Goal: Task Accomplishment & Management: Manage account settings

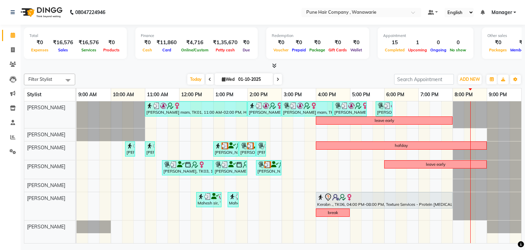
click at [220, 77] on span "Wed" at bounding box center [228, 79] width 16 height 5
select select "10"
select select "2025"
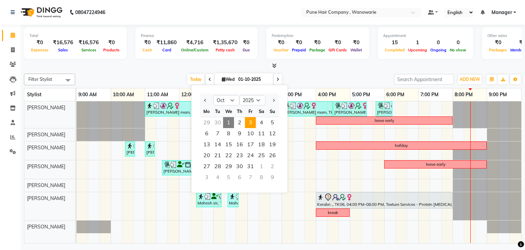
click at [250, 120] on span "3" at bounding box center [250, 122] width 11 height 11
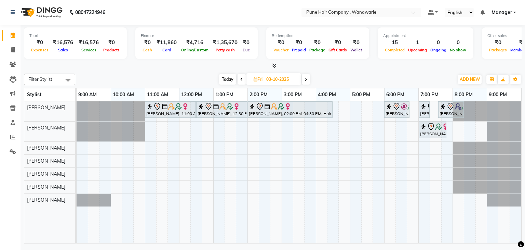
click at [306, 77] on icon at bounding box center [306, 79] width 3 height 4
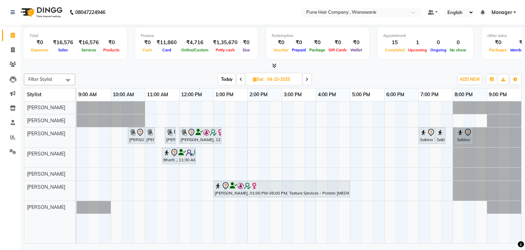
click at [229, 76] on span "Today" at bounding box center [227, 79] width 17 height 11
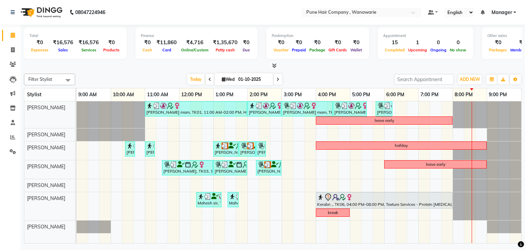
click at [275, 77] on span at bounding box center [278, 79] width 8 height 11
type input "02-10-2025"
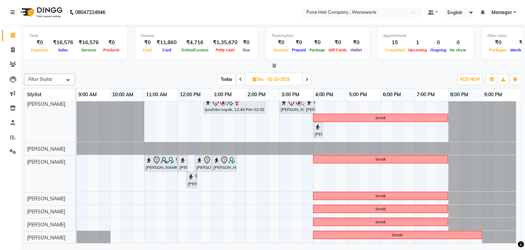
scroll to position [3, 0]
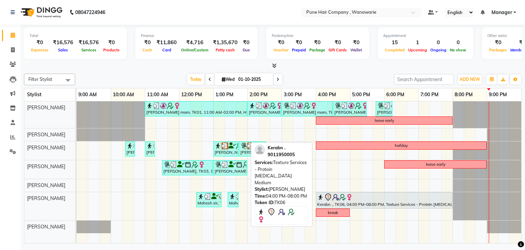
click at [371, 197] on div at bounding box center [384, 197] width 134 height 8
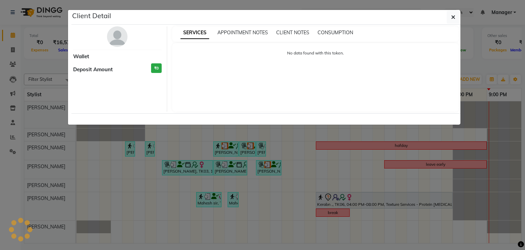
select select "7"
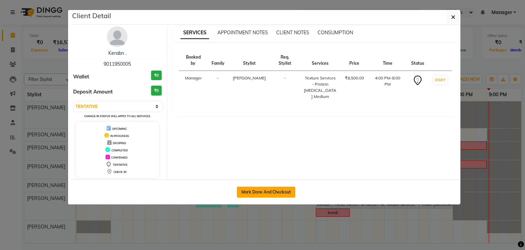
click at [281, 192] on button "Mark Done And Checkout" at bounding box center [266, 191] width 58 height 11
select select "service"
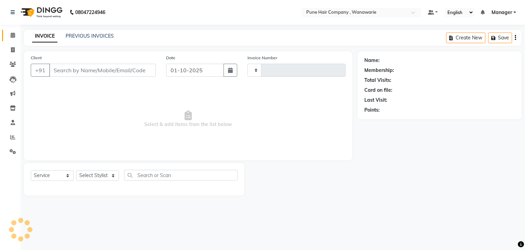
type input "2132"
select select "8072"
type input "9011950005"
select select "74603"
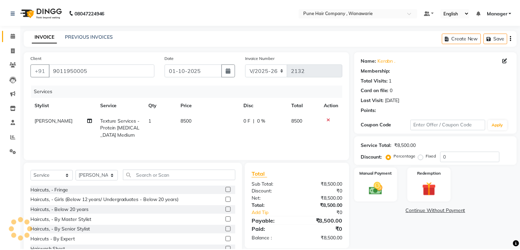
scroll to position [25, 0]
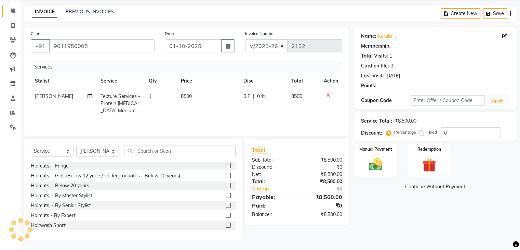
type input "20"
select select "1: Object"
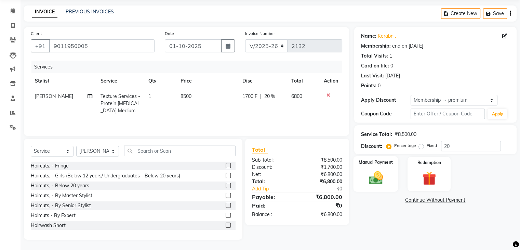
click at [374, 170] on img at bounding box center [375, 178] width 23 height 16
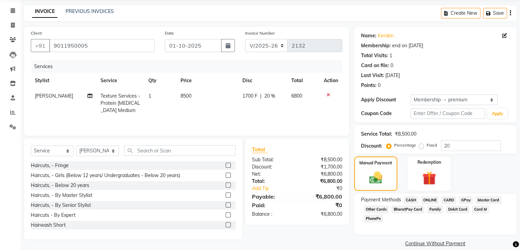
click at [449, 197] on span "CARD" at bounding box center [449, 200] width 15 height 8
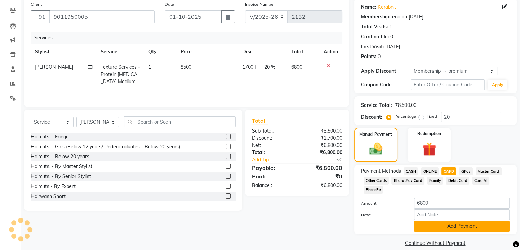
click at [438, 221] on button "Add Payment" at bounding box center [462, 226] width 96 height 11
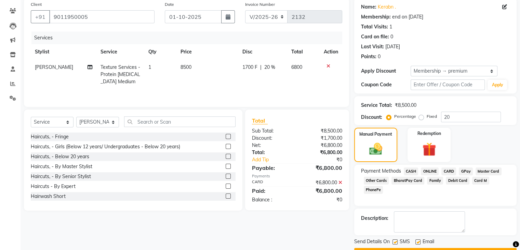
scroll to position [71, 0]
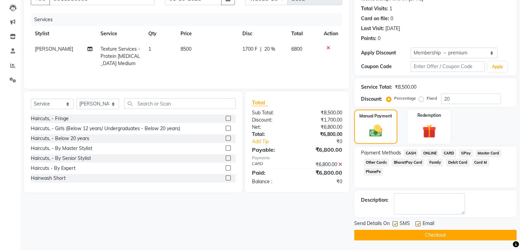
click at [421, 236] on button "Checkout" at bounding box center [435, 234] width 162 height 11
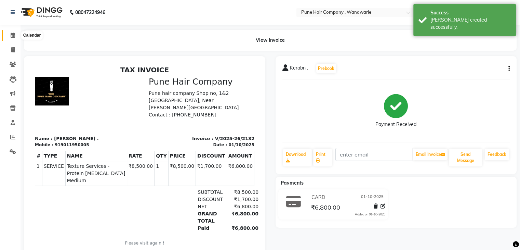
click at [9, 36] on span at bounding box center [13, 35] width 12 height 8
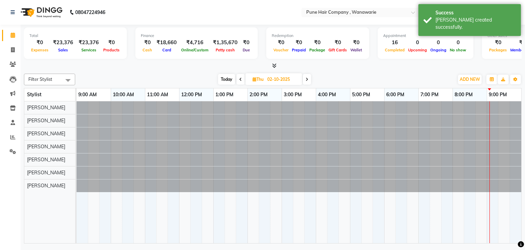
click at [227, 79] on span "Today" at bounding box center [226, 79] width 17 height 11
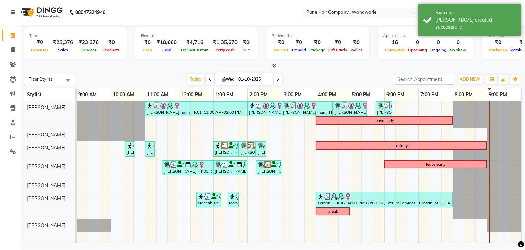
click at [277, 80] on icon at bounding box center [278, 79] width 3 height 4
type input "02-10-2025"
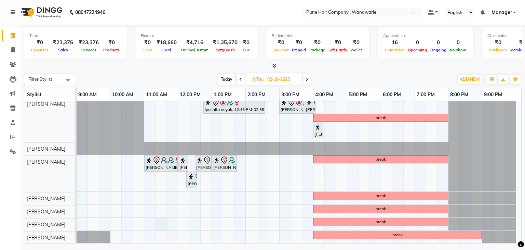
scroll to position [3, 0]
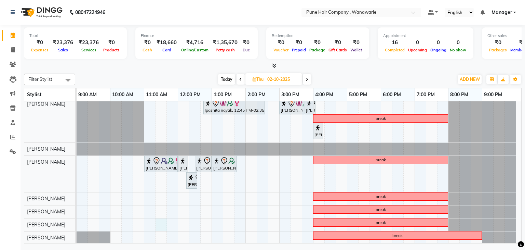
click at [157, 217] on div "Ipashita nayak, 12:45 PM-02:35 PM, Hair Colour - Inoa Touch-up (Upto 2 Inches) …" at bounding box center [299, 171] width 445 height 146
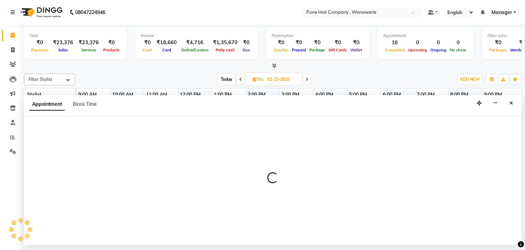
select select "74603"
select select "675"
select select "tentative"
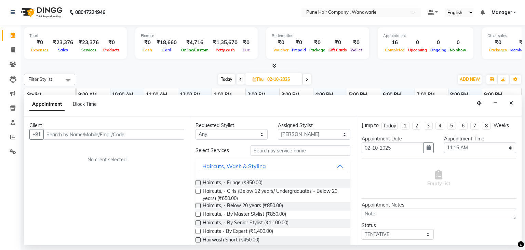
click at [90, 135] on input "text" at bounding box center [113, 134] width 141 height 11
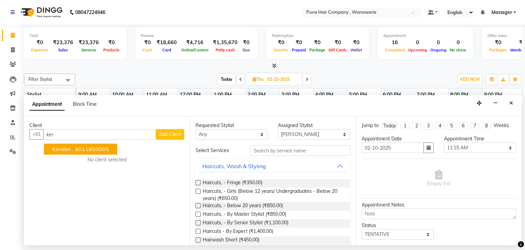
click at [79, 146] on ngb-highlight "9011950005" at bounding box center [92, 149] width 34 height 7
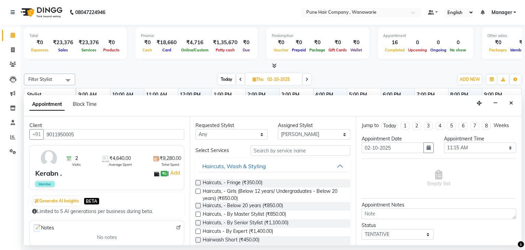
type input "9011950005"
click at [216, 130] on select "Any Faisal shaikh Kasturi bhandari Manoj Zambre Nasim Shaikh Prasad wagh Ranjee…" at bounding box center [232, 134] width 72 height 11
select select "74603"
click at [196, 129] on select "Any Faisal shaikh Kasturi bhandari Manoj Zambre Nasim Shaikh Prasad wagh Ranjee…" at bounding box center [232, 134] width 72 height 11
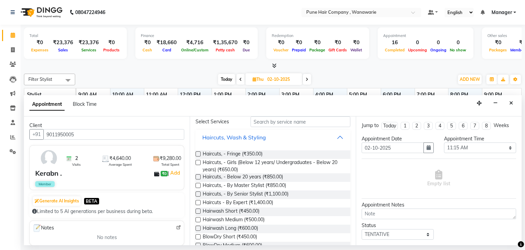
click at [265, 136] on button "Haircuts, Wash & Styling" at bounding box center [272, 137] width 149 height 12
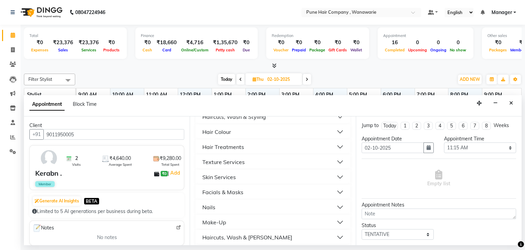
scroll to position [37, 0]
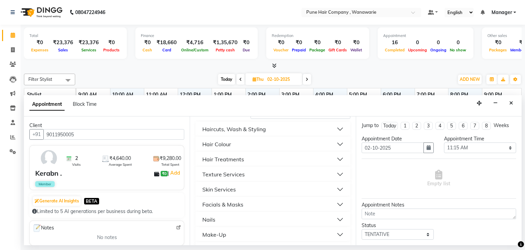
click at [246, 144] on button "Hair Colour" at bounding box center [272, 144] width 149 height 12
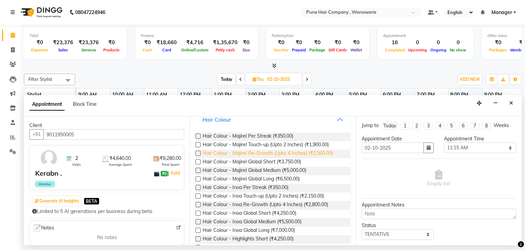
scroll to position [82, 0]
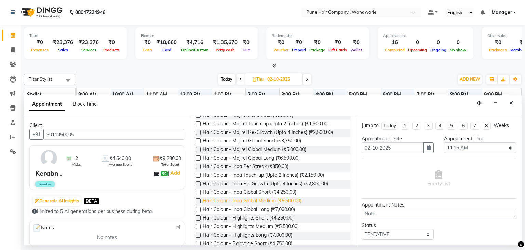
click at [260, 199] on span "Hair Colour - Inoa Global Medium (₹5,500.00)" at bounding box center [252, 201] width 99 height 9
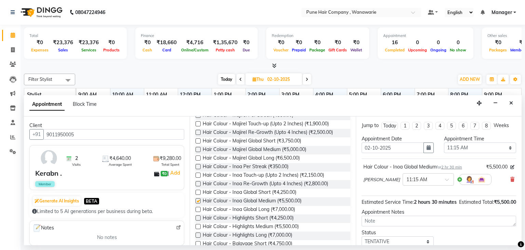
checkbox input "false"
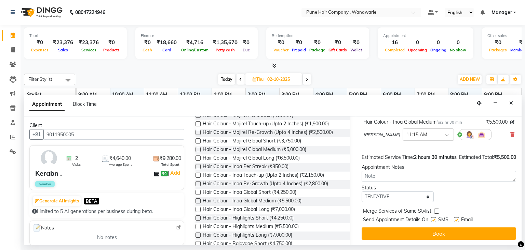
scroll to position [23, 0]
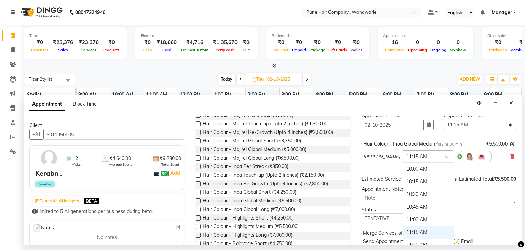
click at [445, 155] on span at bounding box center [449, 158] width 9 height 7
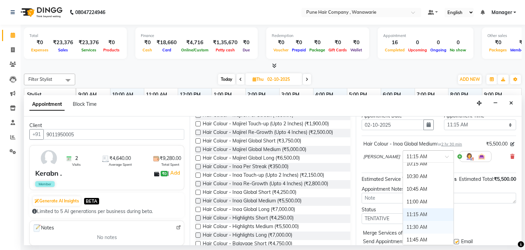
click at [413, 223] on div "11:30 AM" at bounding box center [428, 227] width 51 height 13
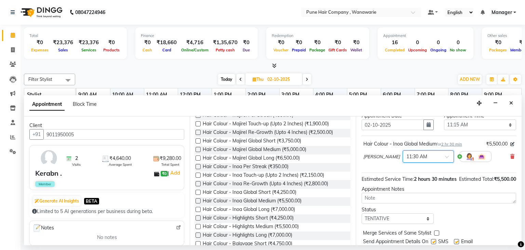
scroll to position [52, 0]
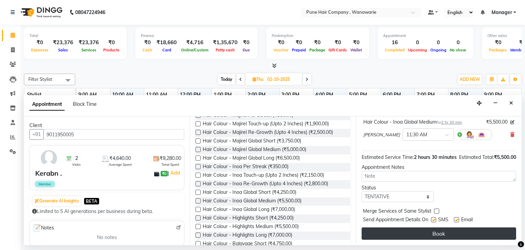
click at [418, 229] on button "Book" at bounding box center [439, 233] width 155 height 12
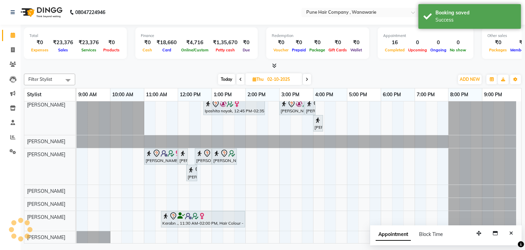
scroll to position [3, 0]
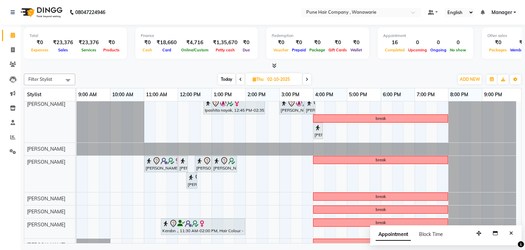
click at [229, 79] on span "Today" at bounding box center [226, 79] width 17 height 11
type input "01-10-2025"
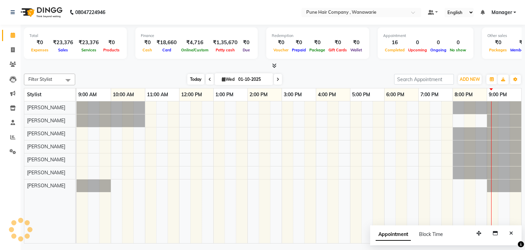
scroll to position [0, 0]
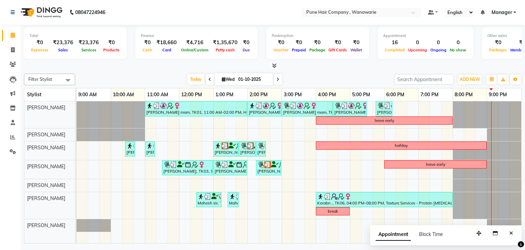
click at [255, 80] on input "01-10-2025" at bounding box center [253, 79] width 34 height 10
select select "10"
select select "2025"
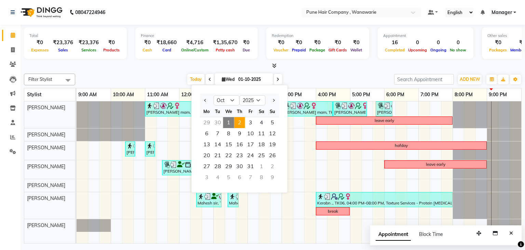
click at [240, 120] on span "2" at bounding box center [239, 122] width 11 height 11
type input "02-10-2025"
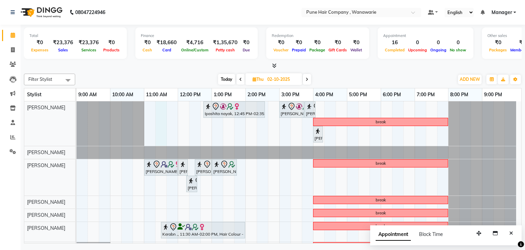
click at [158, 103] on div "Ipashita nayak, 12:45 PM-02:35 PM, Hair Colour - Inoa Touch-up (Upto 2 Inches) …" at bounding box center [299, 177] width 445 height 153
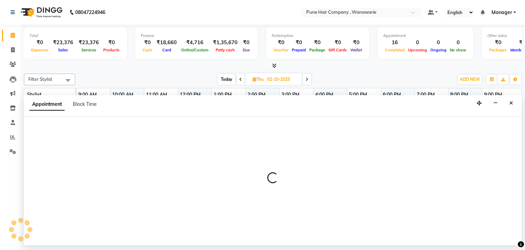
select select "74577"
select select "tentative"
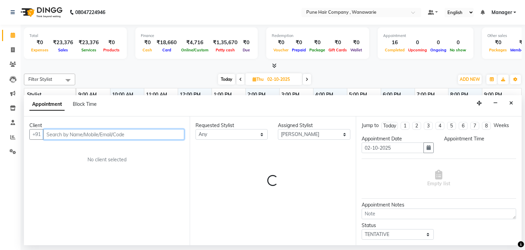
select select "675"
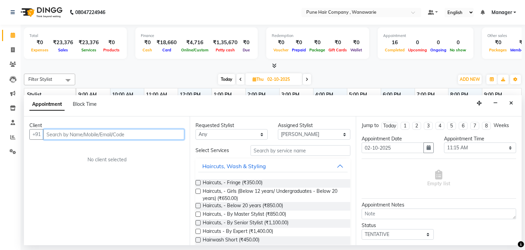
click at [64, 132] on input "text" at bounding box center [113, 134] width 141 height 11
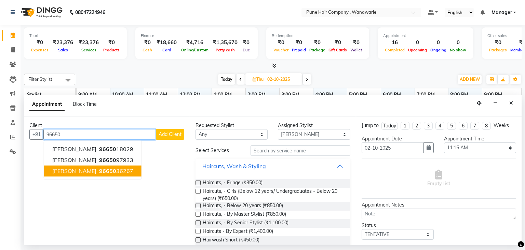
click at [67, 174] on button "Savir Shetty 96650 36267" at bounding box center [92, 171] width 97 height 11
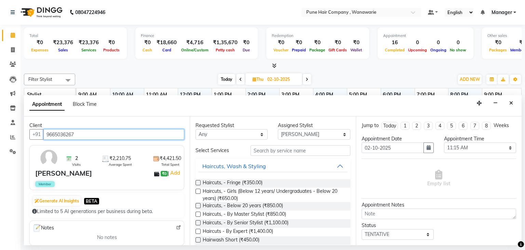
type input "9665036267"
click at [337, 164] on button "Haircuts, Wash & Styling" at bounding box center [272, 166] width 149 height 12
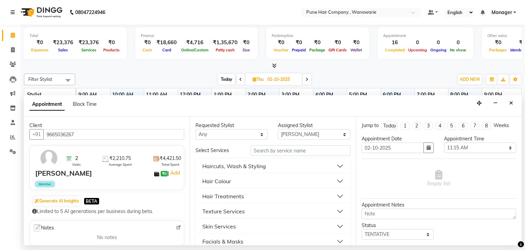
scroll to position [14, 0]
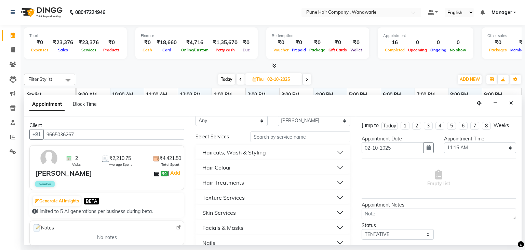
click at [336, 170] on button "Hair Colour" at bounding box center [272, 167] width 149 height 12
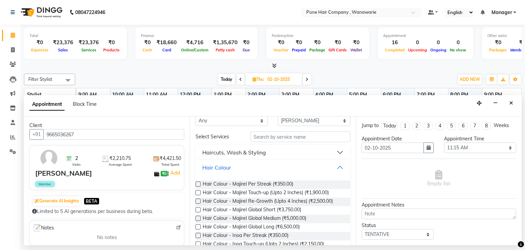
click at [334, 168] on button "Hair Colour" at bounding box center [272, 167] width 149 height 12
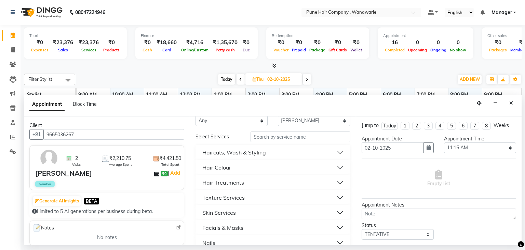
click at [334, 168] on button "Hair Colour" at bounding box center [272, 167] width 149 height 12
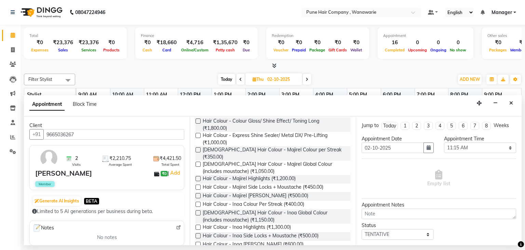
scroll to position [328, 0]
click at [264, 208] on span "Male Hair Colour - Inoa Global Colour (includes moustache) (₹1,150.00)" at bounding box center [274, 215] width 142 height 14
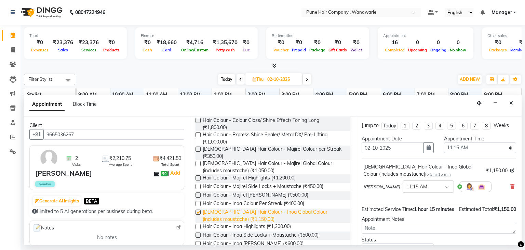
checkbox input "false"
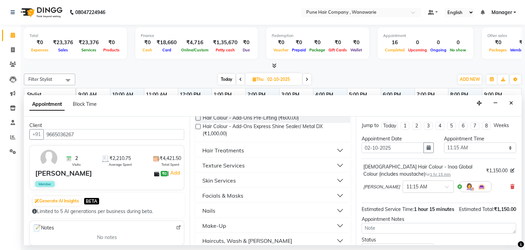
scroll to position [510, 0]
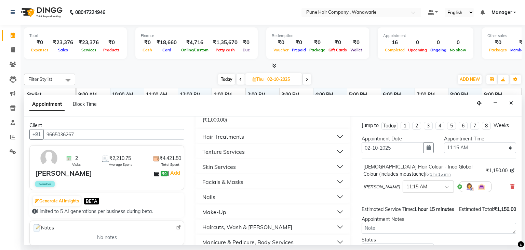
click at [335, 221] on button "Haircuts, Wash & Beard" at bounding box center [272, 227] width 149 height 12
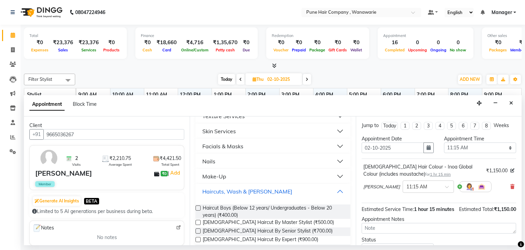
scroll to position [556, 0]
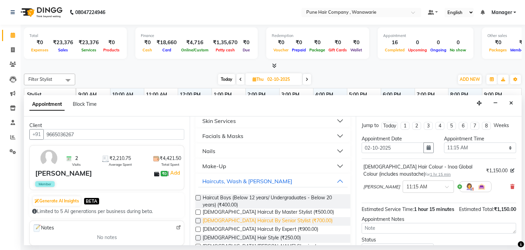
click at [255, 217] on span "Male Haircut By Senior Stylist (₹700.00)" at bounding box center [268, 221] width 130 height 9
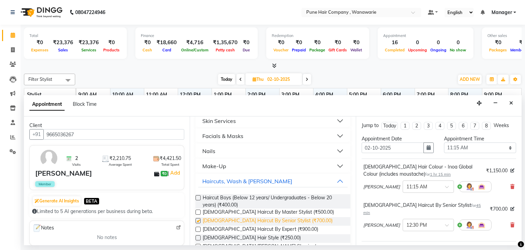
checkbox input "false"
click at [450, 231] on div "Male Hair Colour - Inoa Global Colour (includes moustache) for 1 hr 15 min ₹1,1…" at bounding box center [439, 199] width 155 height 83
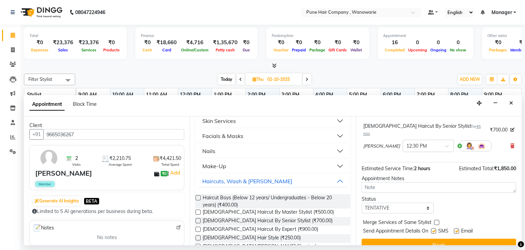
scroll to position [83, 0]
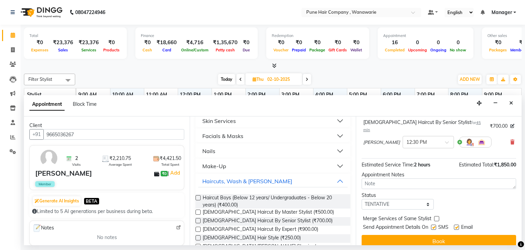
click at [450, 235] on button "Book" at bounding box center [439, 241] width 155 height 12
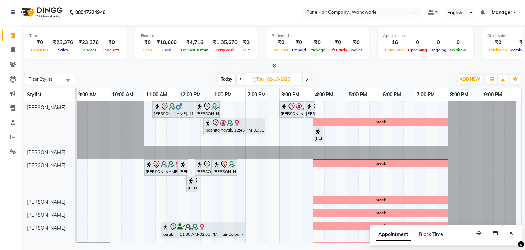
click at [228, 77] on span "Today" at bounding box center [226, 79] width 17 height 11
type input "01-10-2025"
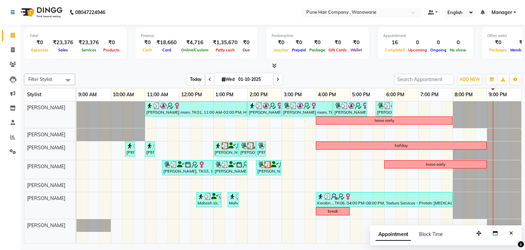
click at [196, 78] on span "Today" at bounding box center [195, 79] width 17 height 11
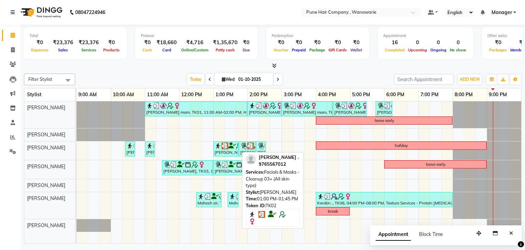
click at [236, 148] on div "[PERSON_NAME] ., TK02, 01:00 PM-01:45 PM, Facials & Masks - Cleanup 03+ (All sk…" at bounding box center [226, 148] width 24 height 13
select select "3"
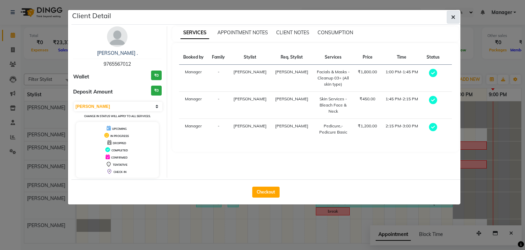
click at [457, 17] on button "button" at bounding box center [453, 17] width 13 height 13
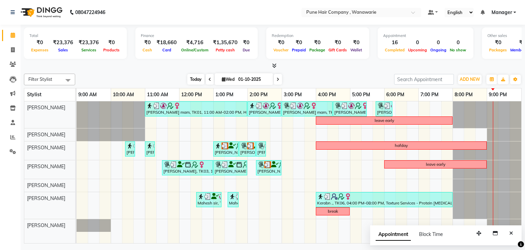
click at [196, 78] on span "Today" at bounding box center [195, 79] width 17 height 11
click at [274, 67] on icon at bounding box center [274, 65] width 4 height 5
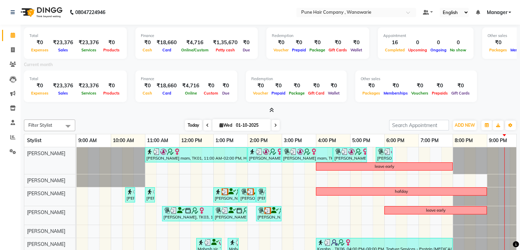
click at [189, 123] on span "Today" at bounding box center [193, 125] width 17 height 11
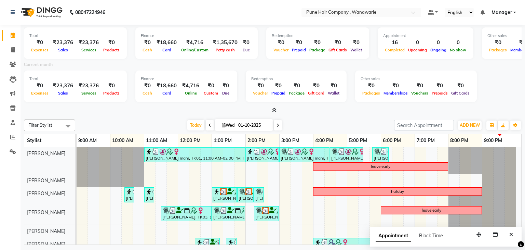
click at [275, 108] on icon at bounding box center [274, 109] width 4 height 5
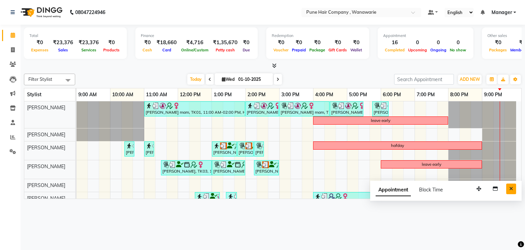
click at [513, 187] on icon "Close" at bounding box center [512, 188] width 4 height 5
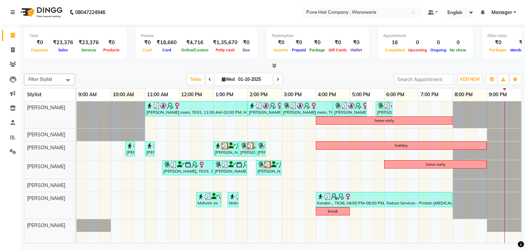
click at [252, 79] on input "01-10-2025" at bounding box center [253, 79] width 34 height 10
select select "10"
select select "2025"
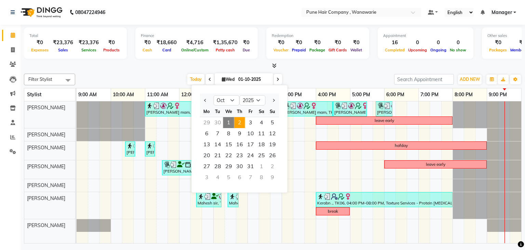
click at [240, 119] on span "2" at bounding box center [239, 122] width 11 height 11
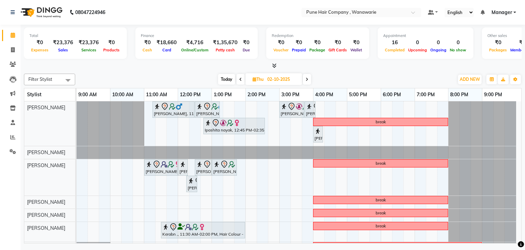
click at [224, 78] on span "Today" at bounding box center [226, 79] width 17 height 11
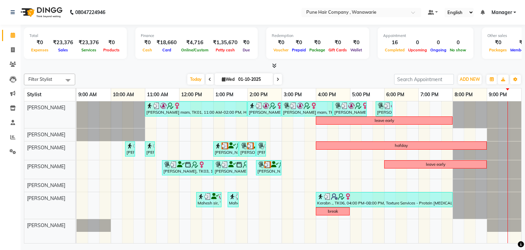
click at [278, 79] on icon at bounding box center [278, 79] width 3 height 4
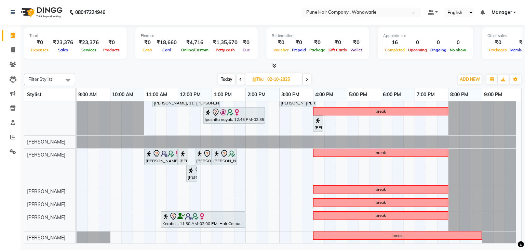
scroll to position [0, 0]
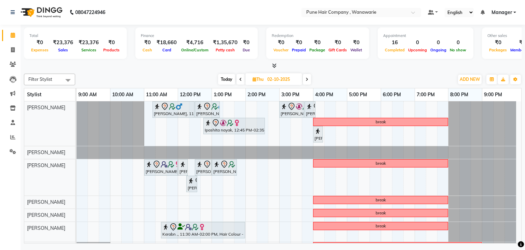
click at [222, 76] on span "Today" at bounding box center [226, 79] width 17 height 11
type input "01-10-2025"
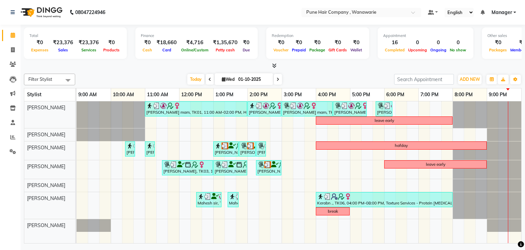
click at [224, 78] on span "Wed" at bounding box center [228, 79] width 16 height 5
select select "10"
select select "2025"
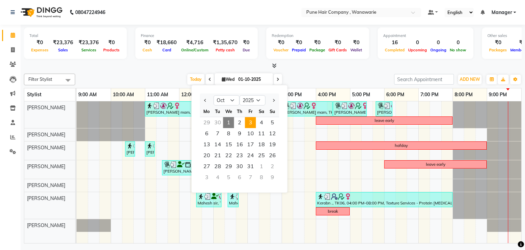
click at [252, 120] on span "3" at bounding box center [250, 122] width 11 height 11
type input "03-10-2025"
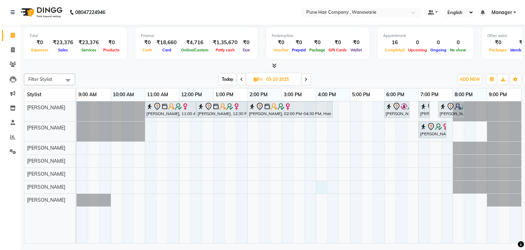
click at [317, 184] on div "Pallavi Jadhav, 11:00 AM-12:30 PM, Hair Colour - Inoa Touch-up (Upto 2 Inches) …" at bounding box center [299, 172] width 445 height 142
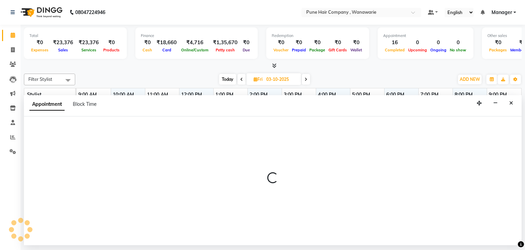
select select "74603"
select select "960"
select select "tentative"
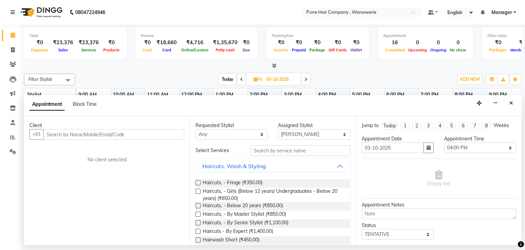
click at [118, 133] on input "text" at bounding box center [113, 134] width 141 height 11
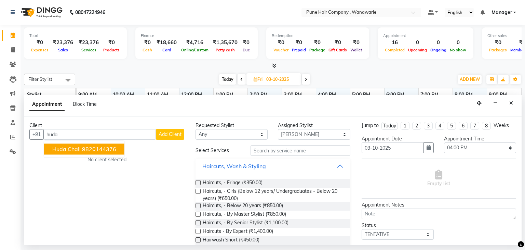
click at [84, 153] on button "Huda chali 9820144376" at bounding box center [84, 149] width 80 height 11
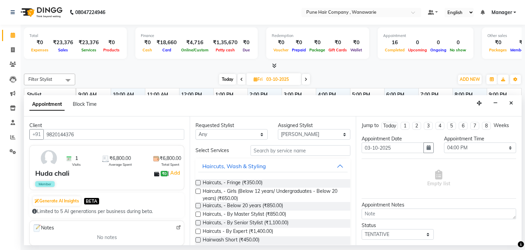
type input "9820144376"
click at [245, 134] on select "Any Faisal shaikh Kasturi bhandari Manoj Zambre Nasim Shaikh Prasad wagh Ranjee…" at bounding box center [232, 134] width 72 height 11
select select "74603"
click at [196, 129] on select "Any Faisal shaikh Kasturi bhandari Manoj Zambre Nasim Shaikh Prasad wagh Ranjee…" at bounding box center [232, 134] width 72 height 11
click at [252, 167] on div "Haircuts, Wash & Styling" at bounding box center [234, 166] width 64 height 8
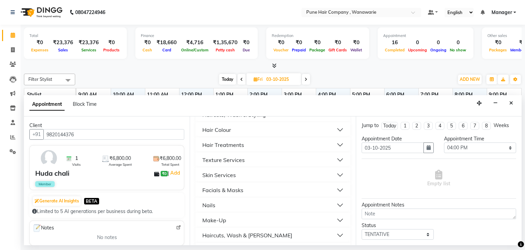
scroll to position [48, 0]
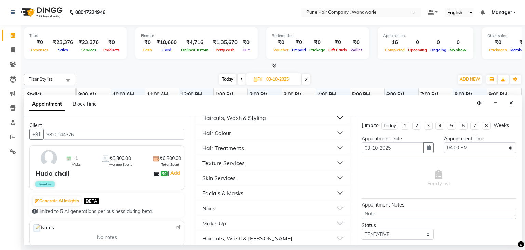
click at [261, 128] on button "Hair Colour" at bounding box center [272, 133] width 149 height 12
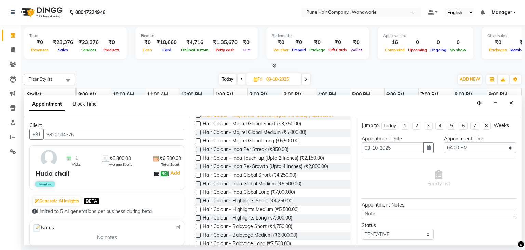
scroll to position [99, 0]
click at [248, 186] on span "Hair Colour - Inoa Global Medium (₹5,500.00)" at bounding box center [252, 184] width 99 height 9
checkbox input "false"
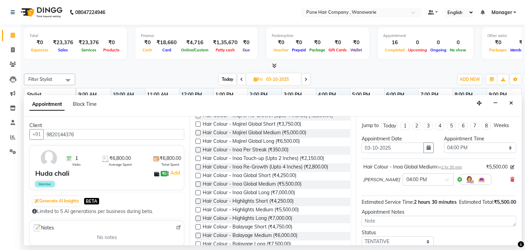
scroll to position [52, 0]
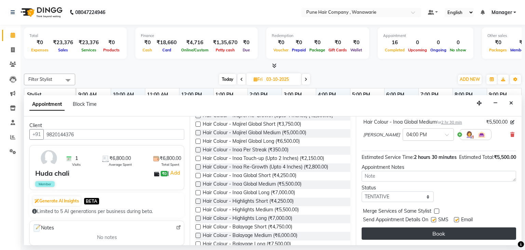
click at [398, 234] on button "Book" at bounding box center [439, 233] width 155 height 12
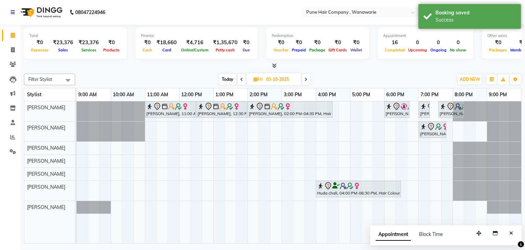
click at [232, 79] on span "Today" at bounding box center [227, 79] width 17 height 11
type input "01-10-2025"
